Goal: Task Accomplishment & Management: Manage account settings

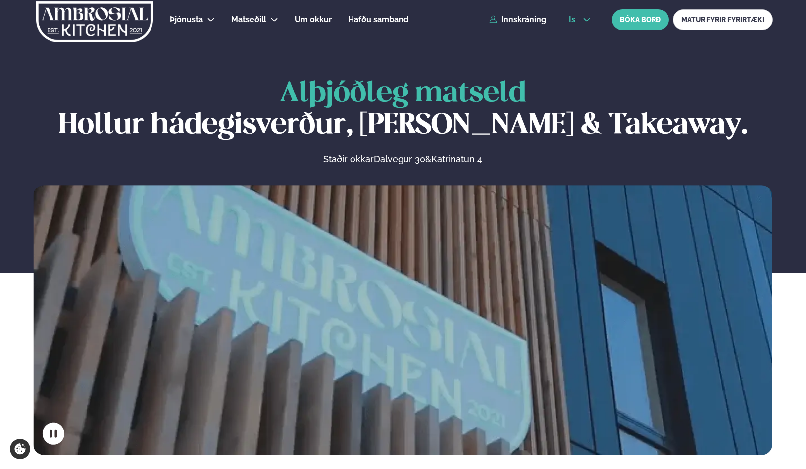
click at [578, 23] on span "is" at bounding box center [573, 20] width 9 height 8
click at [571, 41] on link "en" at bounding box center [579, 38] width 37 height 20
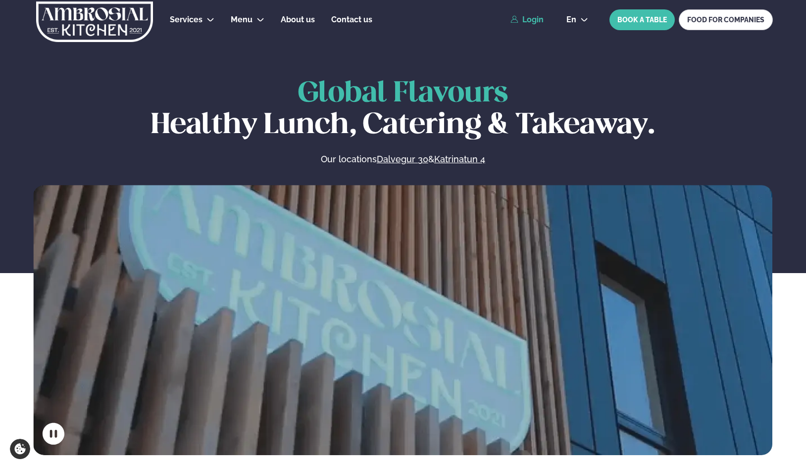
click at [524, 15] on link "Login" at bounding box center [526, 19] width 33 height 9
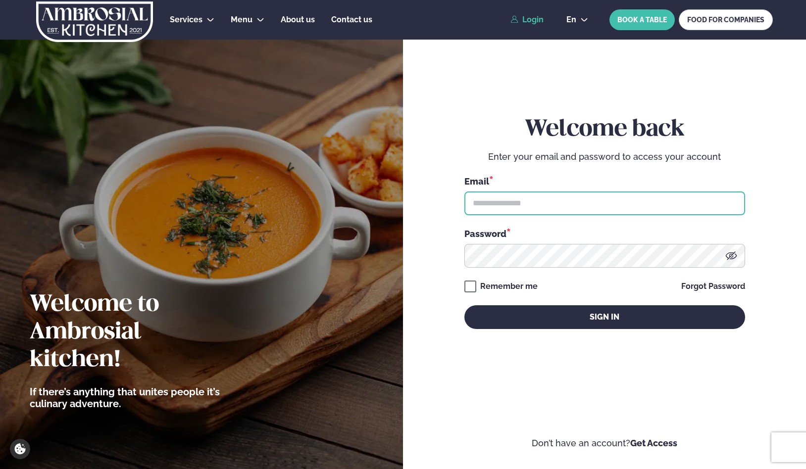
type input "**********"
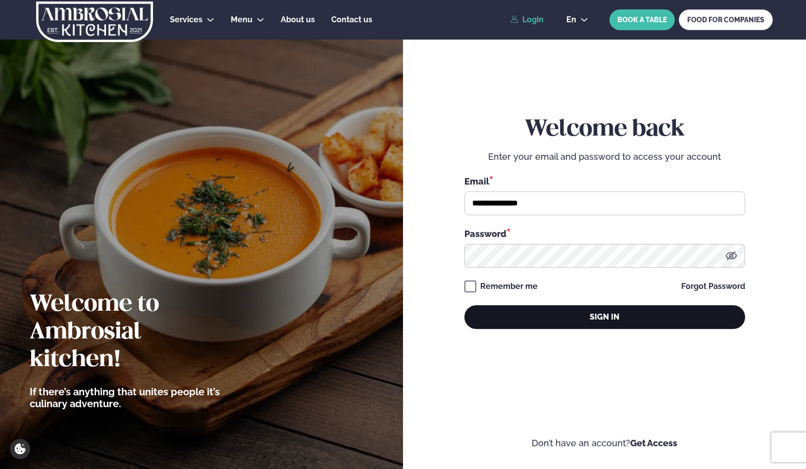
click at [563, 319] on button "Sign in" at bounding box center [604, 317] width 281 height 24
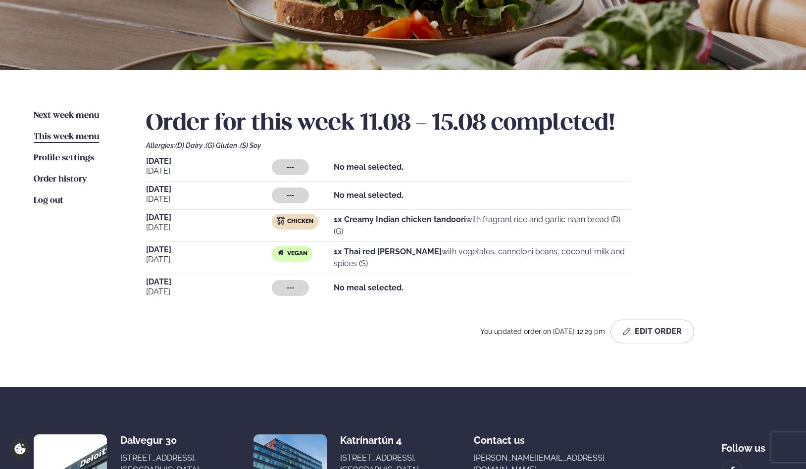
scroll to position [99, 0]
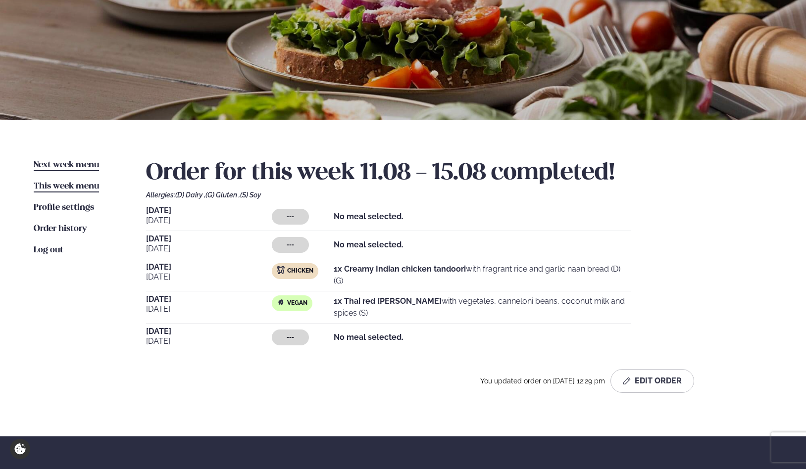
click at [44, 164] on span "Next week menu" at bounding box center [66, 165] width 65 height 8
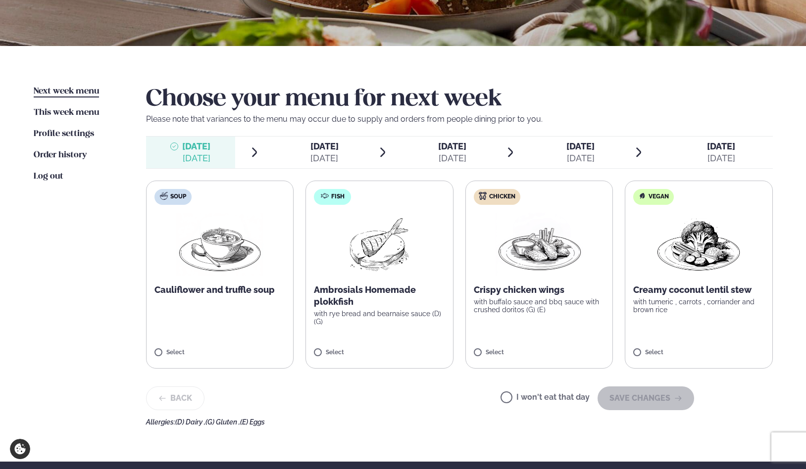
scroll to position [198, 0]
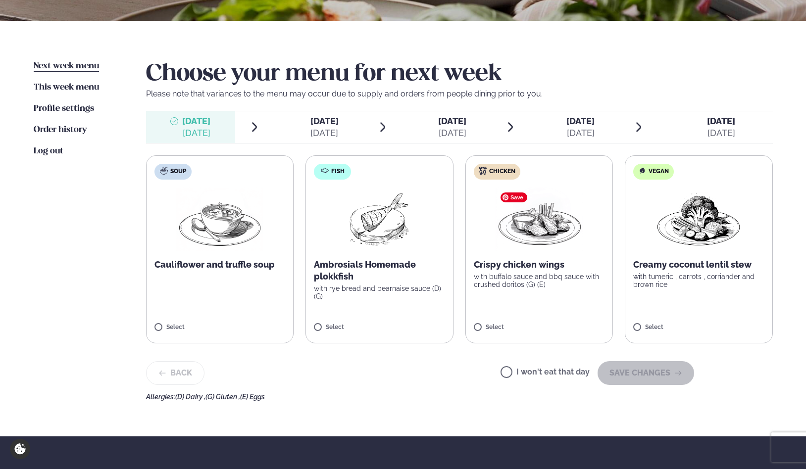
click at [453, 116] on span "[DATE]" at bounding box center [452, 121] width 28 height 10
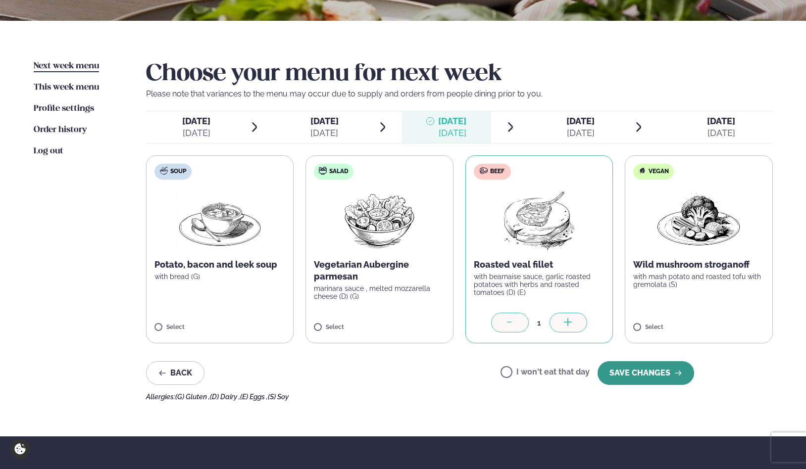
click at [636, 377] on button "SAVE CHANGES" at bounding box center [646, 373] width 97 height 24
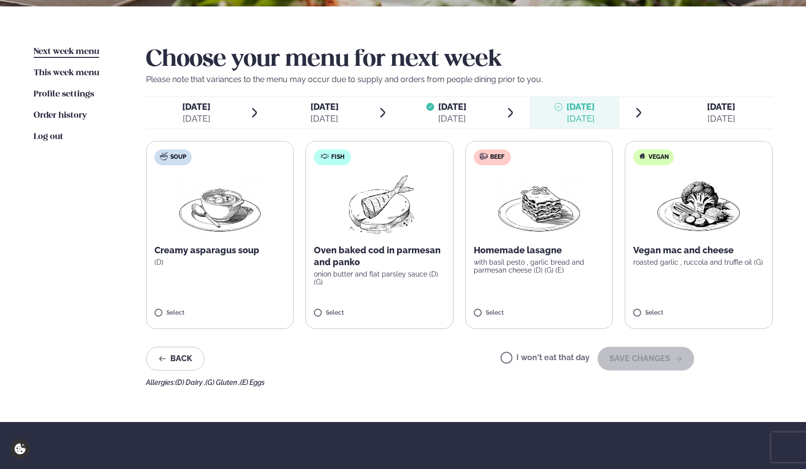
scroll to position [248, 0]
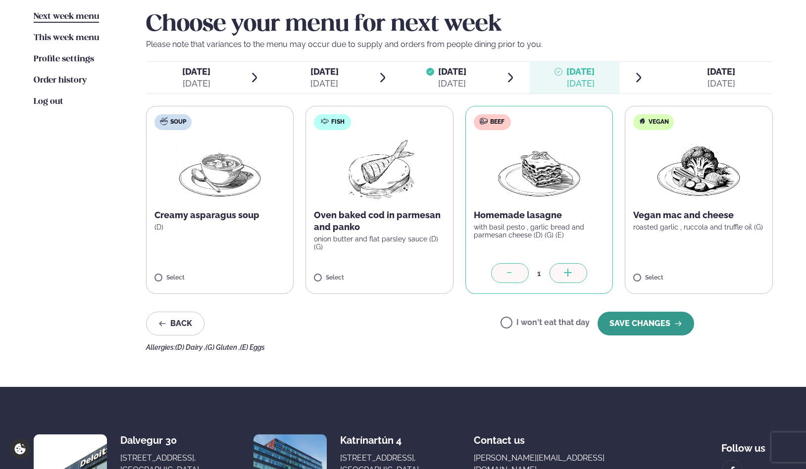
click at [631, 323] on button "SAVE CHANGES" at bounding box center [646, 324] width 97 height 24
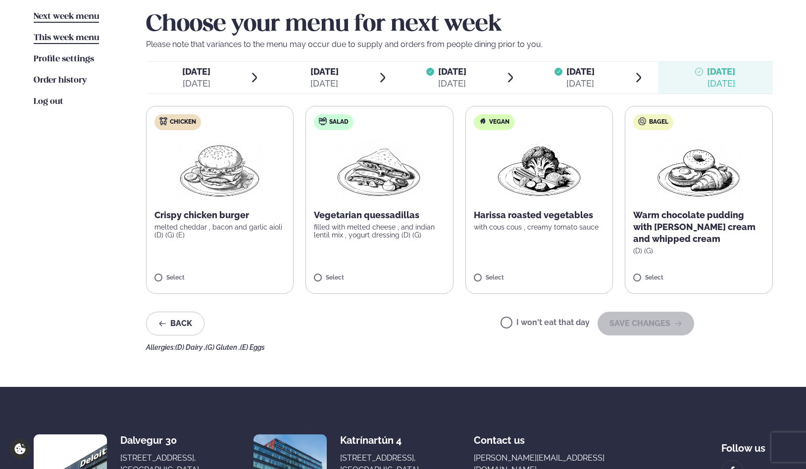
click at [63, 34] on span "This week menu" at bounding box center [66, 38] width 65 height 8
